Goal: Check status: Check status

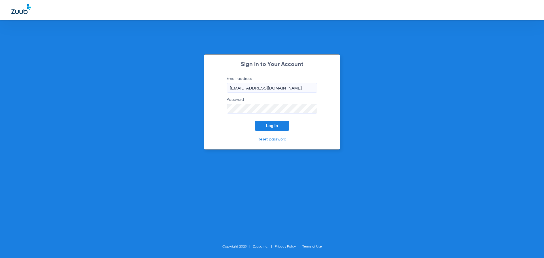
click at [271, 126] on span "Log In" at bounding box center [272, 126] width 12 height 5
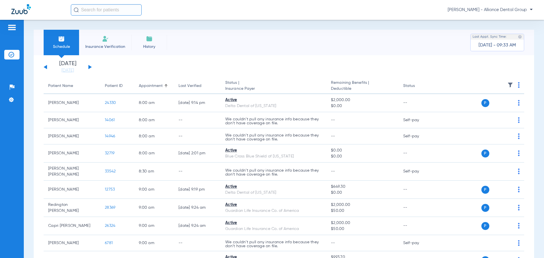
click at [107, 42] on img at bounding box center [105, 38] width 7 height 7
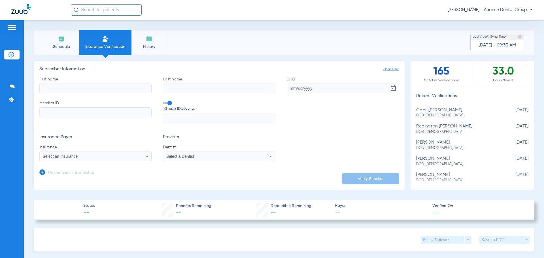
click at [51, 40] on li "Schedule" at bounding box center [61, 43] width 35 height 26
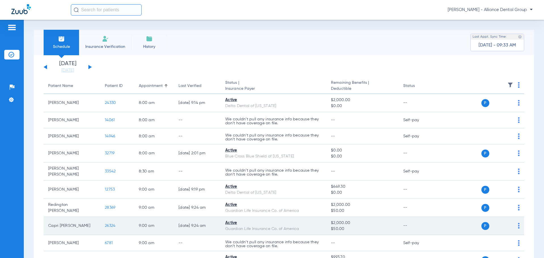
click at [518, 224] on img at bounding box center [519, 226] width 2 height 6
drag, startPoint x: 486, startPoint y: 226, endPoint x: 481, endPoint y: 226, distance: 4.5
click at [485, 226] on div at bounding box center [272, 129] width 544 height 258
click at [481, 226] on span "P" at bounding box center [485, 226] width 8 height 8
click at [111, 224] on span "26324" at bounding box center [110, 226] width 10 height 4
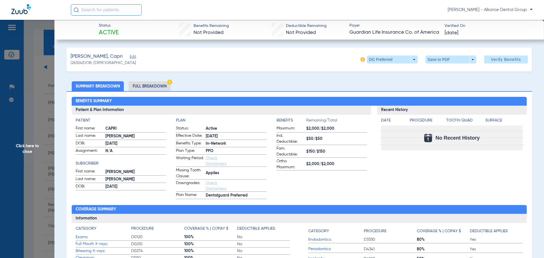
click at [152, 88] on li "Full Breakdown" at bounding box center [150, 86] width 42 height 10
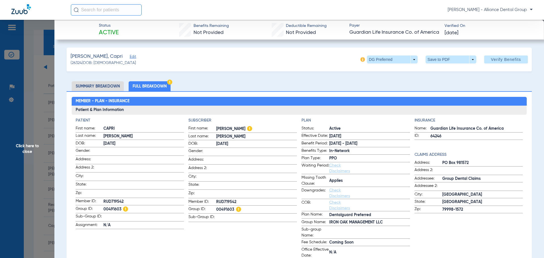
click at [37, 25] on span "Click here to close" at bounding box center [27, 149] width 54 height 258
